Goal: Information Seeking & Learning: Find specific fact

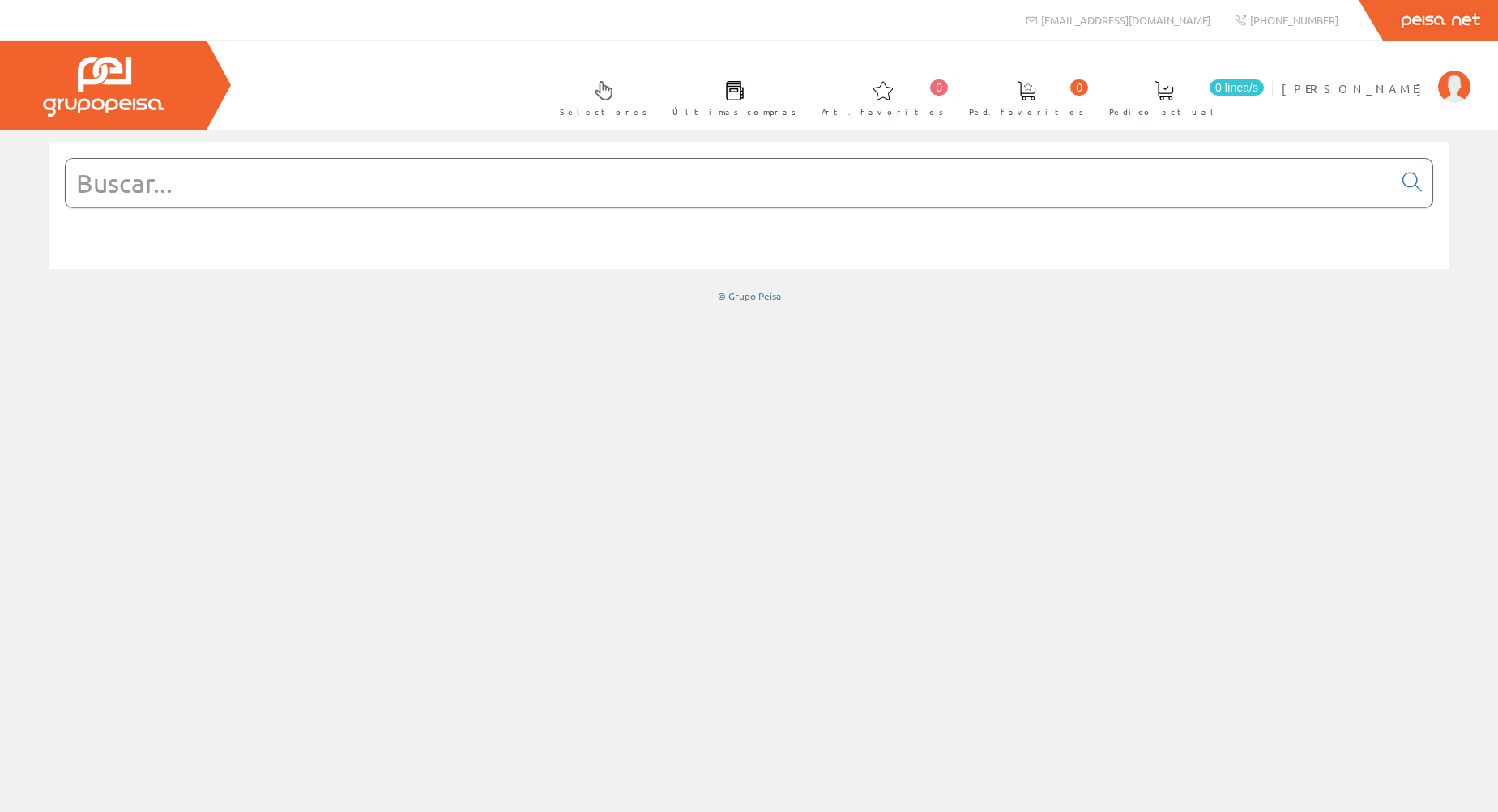
click at [240, 173] on input "text" at bounding box center [729, 183] width 1327 height 49
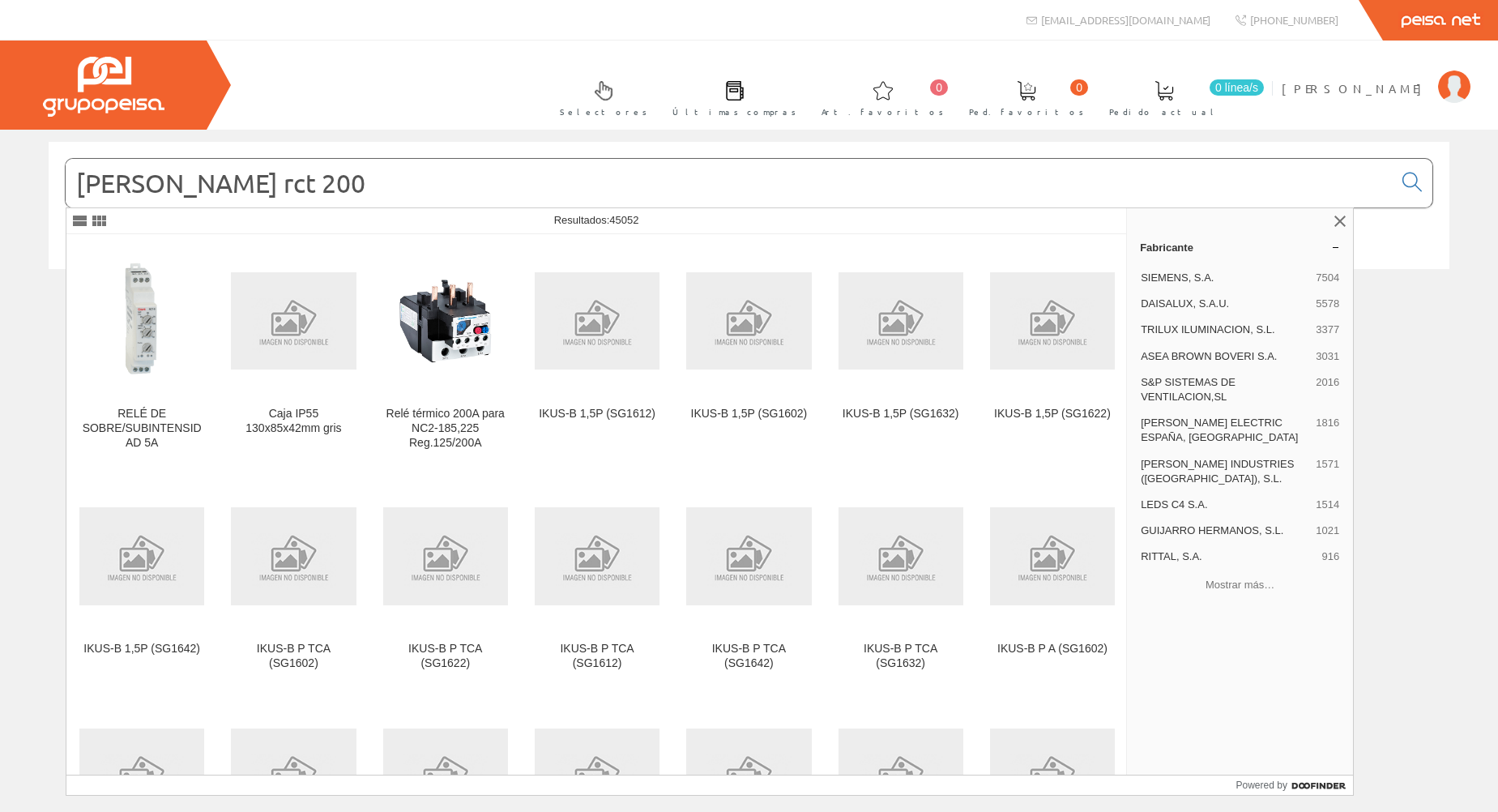
type input "[PERSON_NAME] rct 200"
